Goal: Check status: Check status

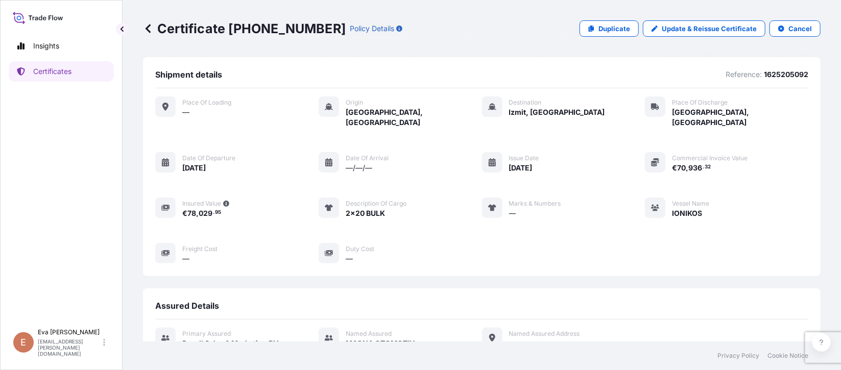
scroll to position [228, 0]
